Goal: Task Accomplishment & Management: Use online tool/utility

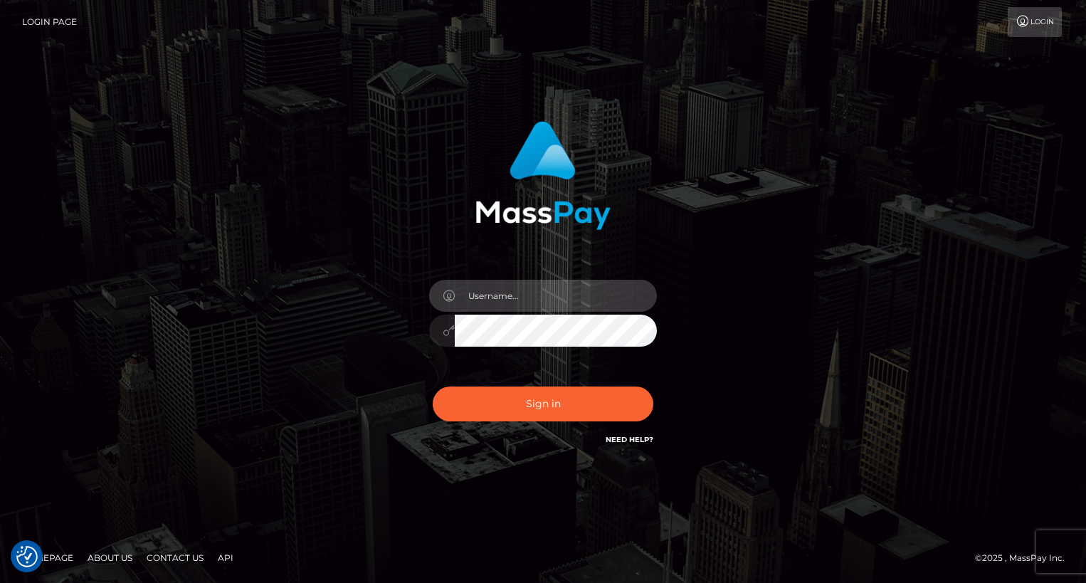
click at [552, 288] on input "text" at bounding box center [556, 296] width 202 height 32
type input "oli.fanvue"
click at [579, 299] on input "text" at bounding box center [556, 296] width 202 height 32
type input "oli.fanvue"
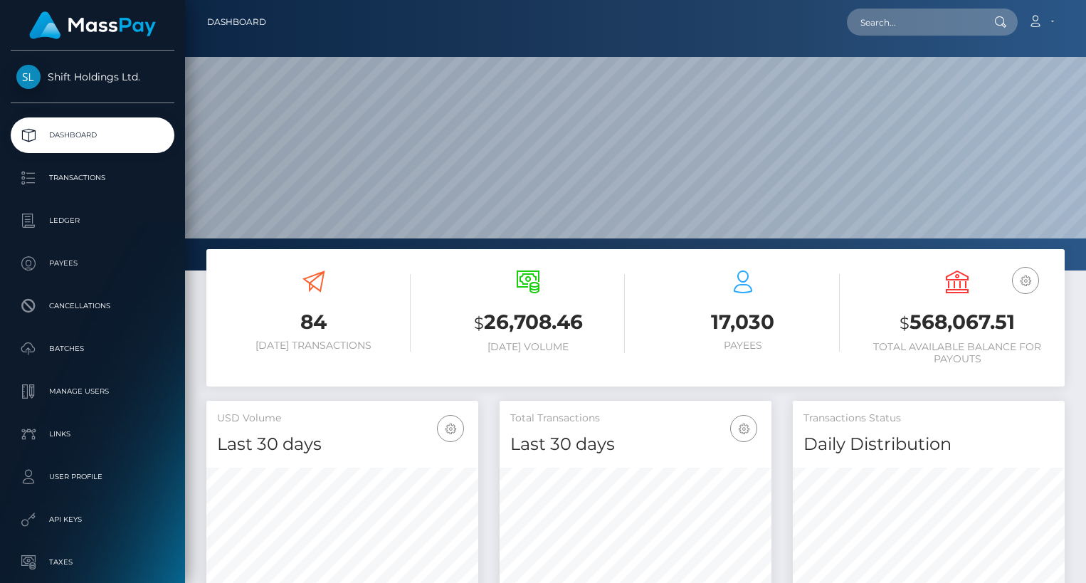
scroll to position [252, 272]
click at [890, 23] on input "text" at bounding box center [914, 22] width 134 height 27
paste input "flewellk@gmail.com"
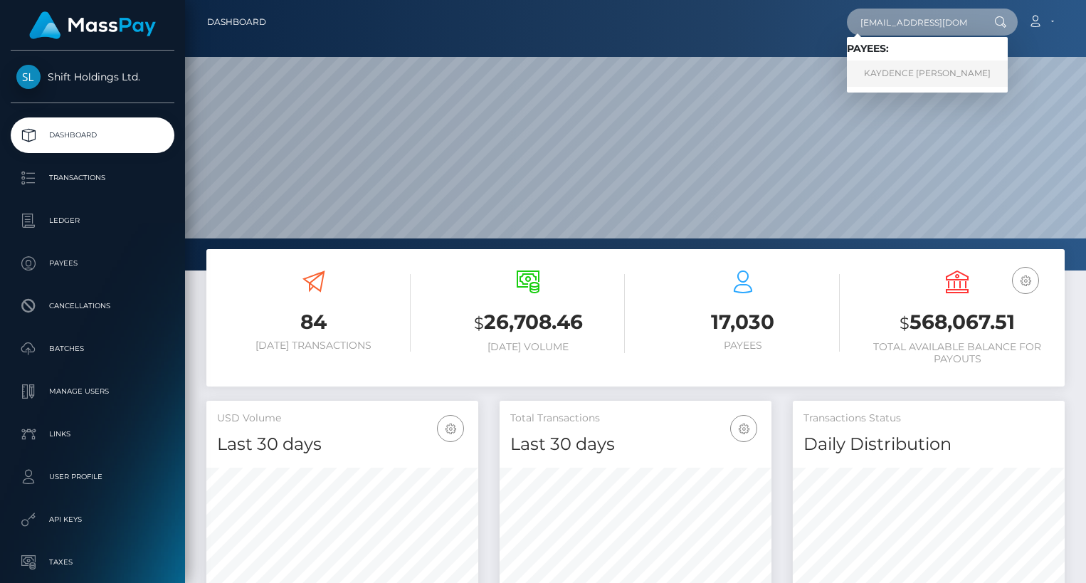
type input "flewellk@gmail.com"
click at [942, 75] on link "KAYDENCE NEVAEH FLEWELL" at bounding box center [927, 74] width 161 height 26
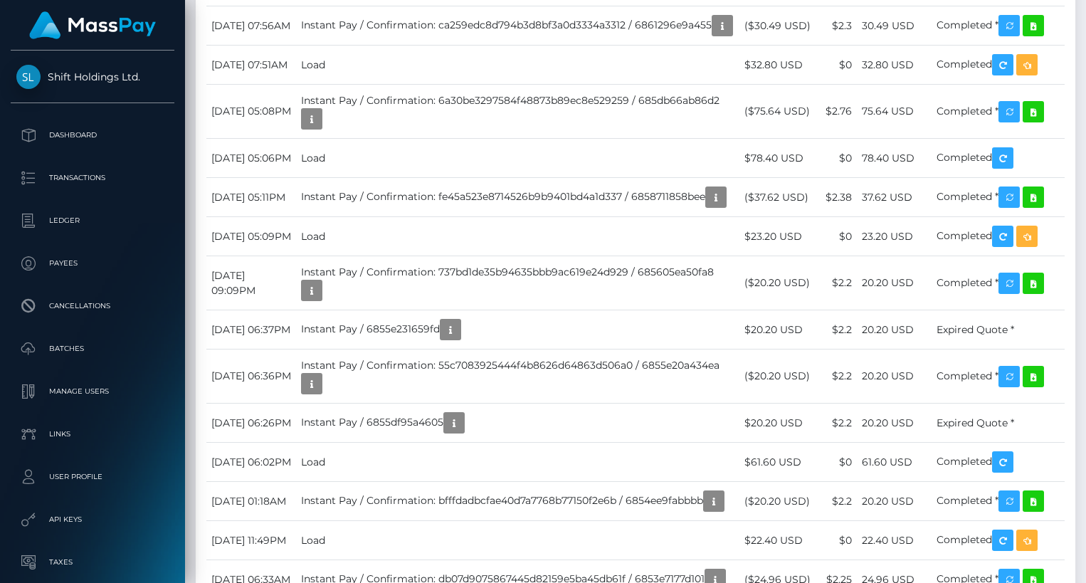
scroll to position [4195, 0]
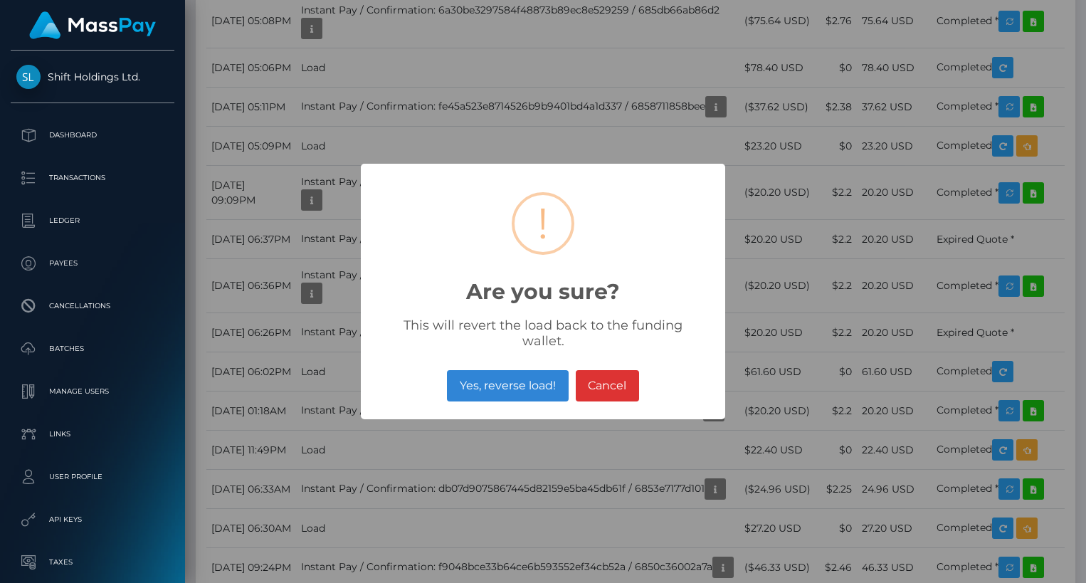
drag, startPoint x: 523, startPoint y: 377, endPoint x: 675, endPoint y: 9, distance: 398.9
click at [523, 377] on button "Yes, reverse load!" at bounding box center [507, 385] width 121 height 31
